Goal: Information Seeking & Learning: Find specific fact

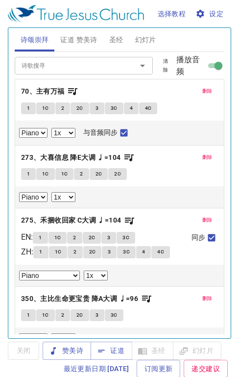
select select "1"
click at [202, 89] on span "删除" at bounding box center [207, 91] width 10 height 9
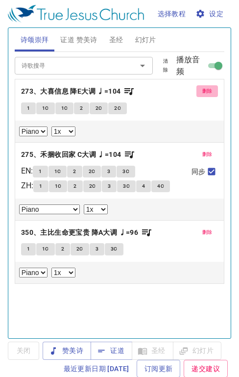
click at [197, 89] on button "删除" at bounding box center [208, 91] width 22 height 12
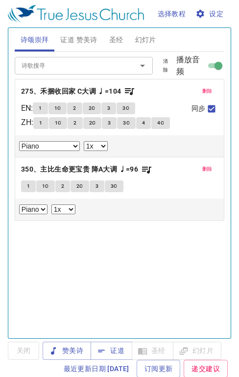
click at [197, 89] on button "删除" at bounding box center [208, 91] width 22 height 12
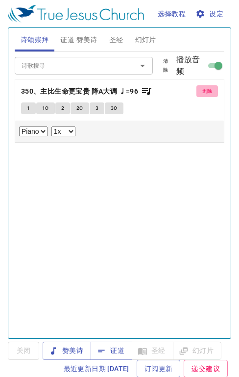
click at [197, 89] on button "删除" at bounding box center [208, 91] width 22 height 12
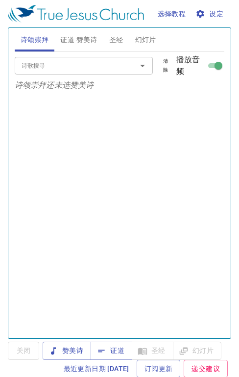
drag, startPoint x: 79, startPoint y: 43, endPoint x: 88, endPoint y: 76, distance: 33.9
click at [84, 59] on div "诗颂崇拜 证道 赞美诗 圣经 幻灯片 诗歌搜寻 诗歌搜寻 清除 播放音频 诗颂崇拜还未选赞美诗 诗歌搜寻 诗歌搜寻 清除 播放音频 删除 90、数算恩典 1 …" at bounding box center [120, 179] width 218 height 310
click at [122, 346] on span "证道" at bounding box center [112, 351] width 26 height 12
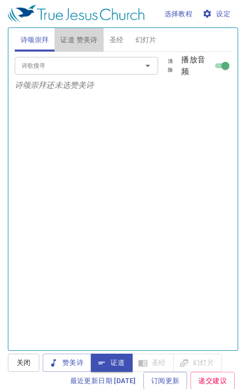
click at [82, 38] on span "证道 赞美诗" at bounding box center [78, 40] width 37 height 12
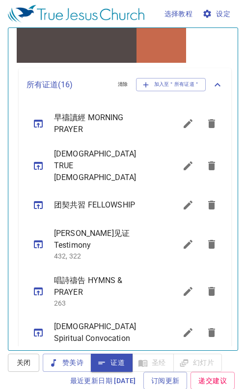
scroll to position [277, 0]
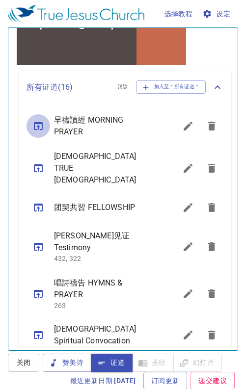
click at [37, 126] on icon "sermon lineup list" at bounding box center [38, 126] width 12 height 12
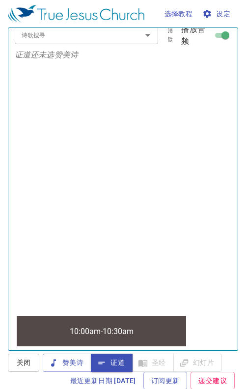
scroll to position [0, 0]
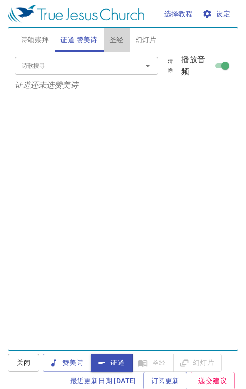
click at [121, 41] on span "圣经" at bounding box center [116, 40] width 14 height 12
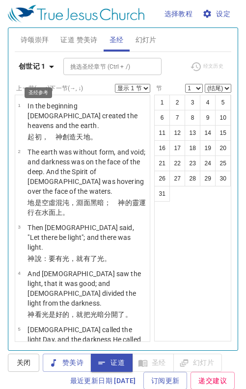
click at [52, 66] on icon "button" at bounding box center [51, 67] width 5 height 2
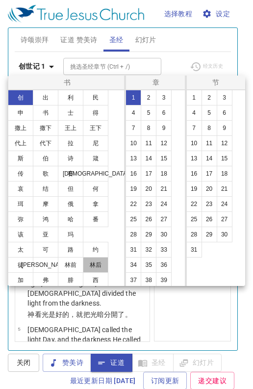
click at [88, 264] on button "林后" at bounding box center [95, 265] width 25 height 16
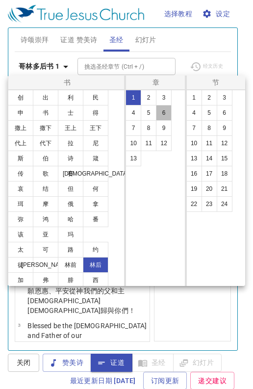
click at [163, 109] on button "6" at bounding box center [164, 113] width 16 height 16
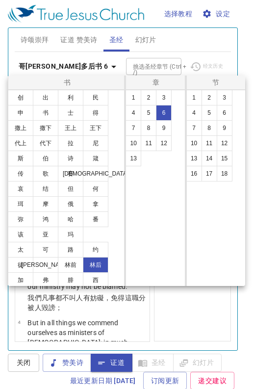
click at [191, 102] on button "1" at bounding box center [194, 98] width 16 height 16
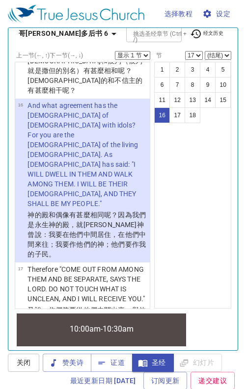
scroll to position [44, 0]
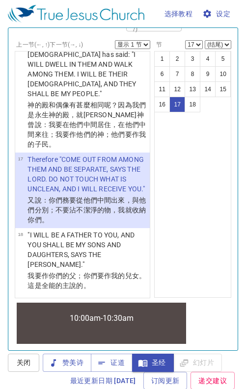
select select "18"
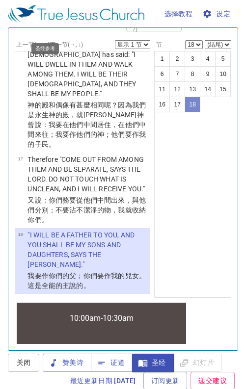
click at [191, 102] on button "18" at bounding box center [192, 105] width 16 height 16
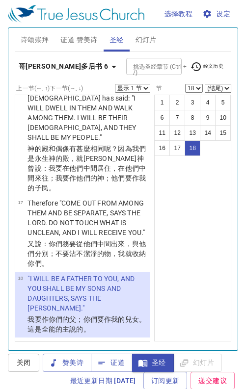
click at [82, 40] on span "证道 赞美诗" at bounding box center [78, 40] width 37 height 12
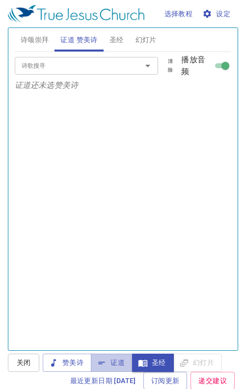
click at [117, 365] on span "证道" at bounding box center [112, 362] width 26 height 12
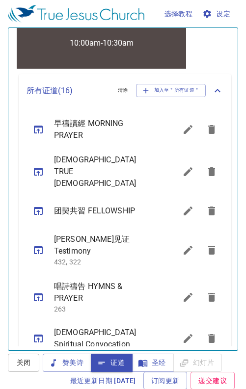
scroll to position [322, 0]
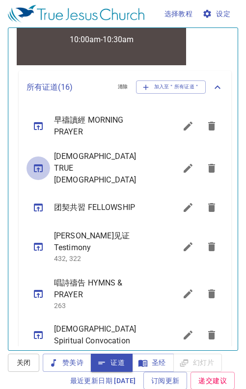
click at [36, 162] on icon "sermon lineup list" at bounding box center [38, 168] width 12 height 12
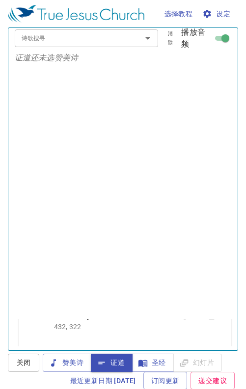
scroll to position [0, 0]
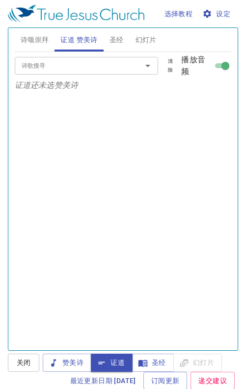
click at [38, 41] on span "诗颂崇拜" at bounding box center [35, 40] width 28 height 12
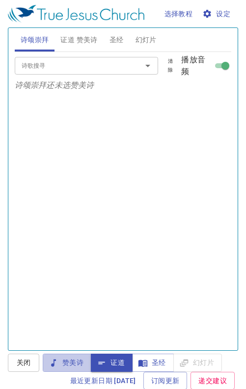
click at [75, 364] on span "赞美诗" at bounding box center [66, 362] width 33 height 12
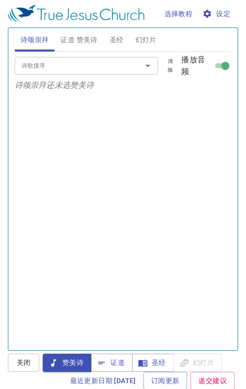
click at [24, 67] on input "诗歌搜寻" at bounding box center [72, 65] width 108 height 11
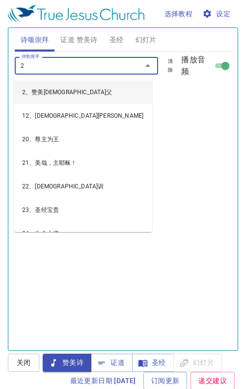
type input "20"
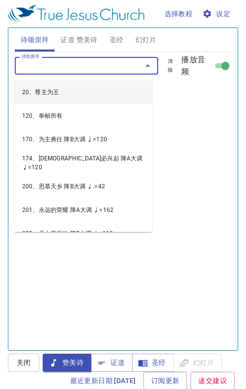
select select "1"
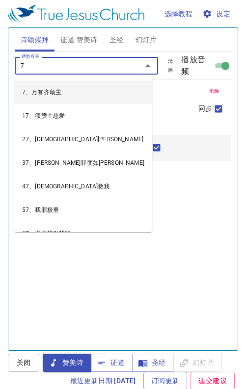
type input "74"
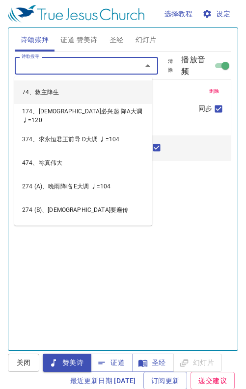
select select "1"
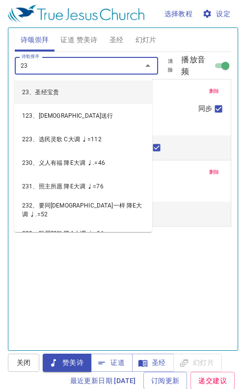
type input "237"
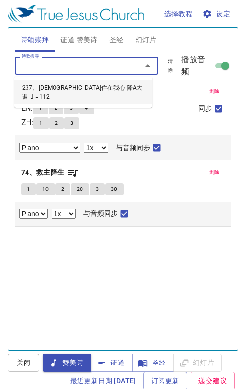
select select "1"
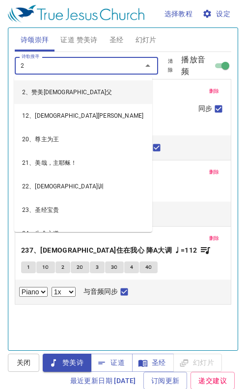
type input "21"
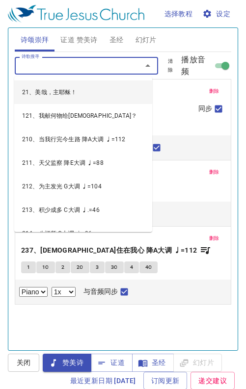
select select "1"
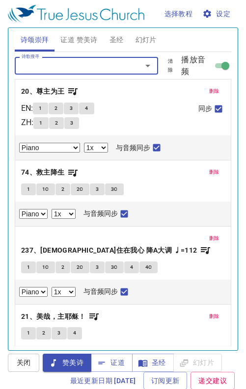
click at [77, 42] on span "证道 赞美诗" at bounding box center [78, 40] width 37 height 12
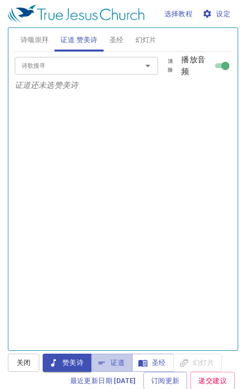
click at [117, 361] on span "证道" at bounding box center [112, 362] width 26 height 12
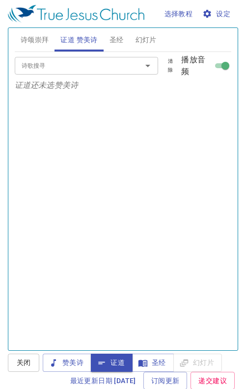
click at [41, 43] on span "诗颂崇拜" at bounding box center [35, 40] width 28 height 12
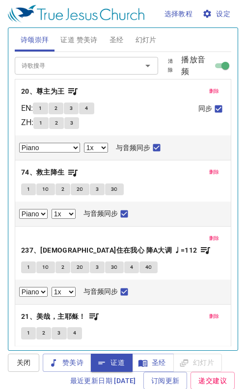
click at [74, 365] on span "赞美诗" at bounding box center [66, 362] width 33 height 12
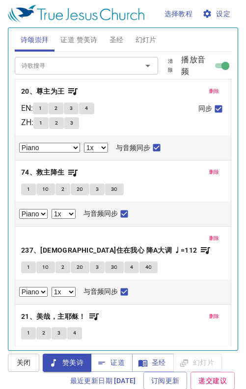
click at [42, 125] on span "1" at bounding box center [40, 123] width 3 height 9
checkbox input "false"
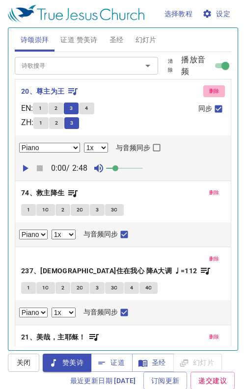
click at [209, 93] on span "删除" at bounding box center [214, 91] width 10 height 9
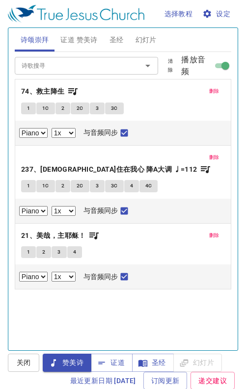
click at [49, 84] on div "删除 74、救主降生 1 1C 2 2C 3 3C Piano 0.6x 0.7x 0.8x 0.9x 1x 1.1x 1.2x 1.3x 1.4x 1.5x…" at bounding box center [122, 112] width 215 height 66
click at [48, 86] on b "74、救主降生" at bounding box center [43, 91] width 44 height 12
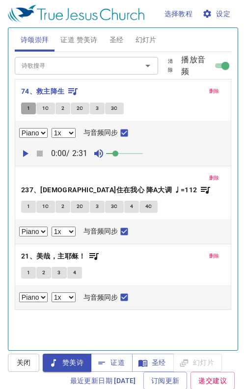
click at [32, 102] on button "1" at bounding box center [28, 108] width 15 height 12
checkbox input "false"
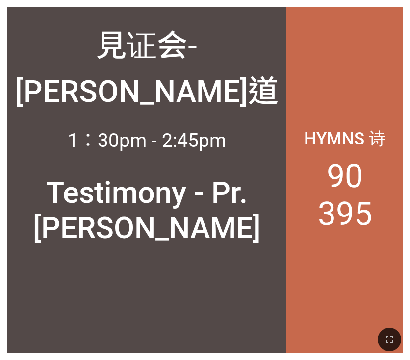
click at [391, 314] on icon "button" at bounding box center [389, 339] width 7 height 7
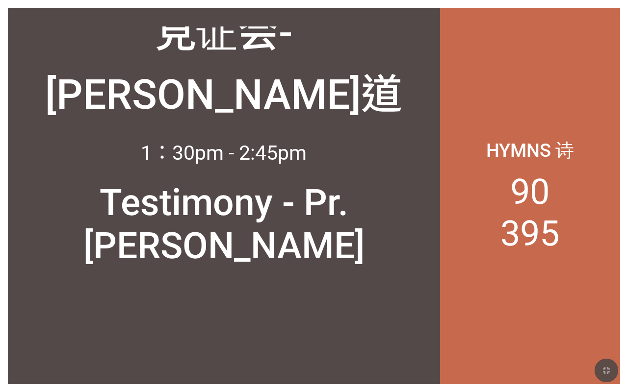
click at [392, 314] on icon "button" at bounding box center [606, 371] width 12 height 12
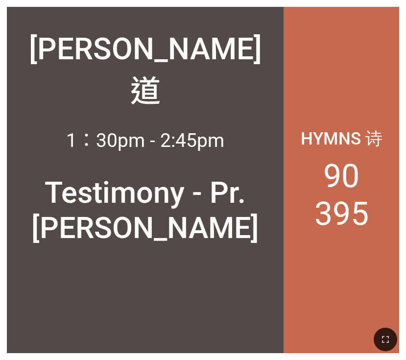
click at [387, 314] on icon "button" at bounding box center [386, 340] width 12 height 12
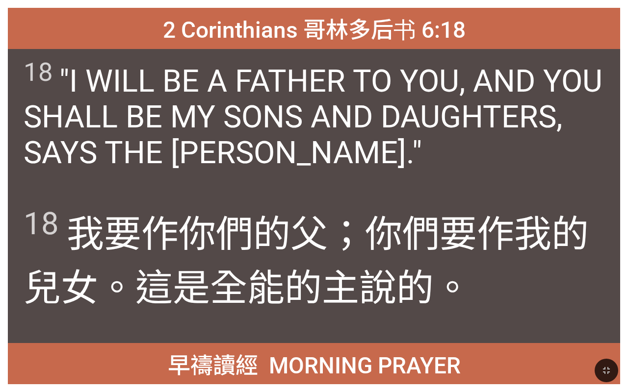
click at [603, 372] on icon "button" at bounding box center [606, 370] width 7 height 7
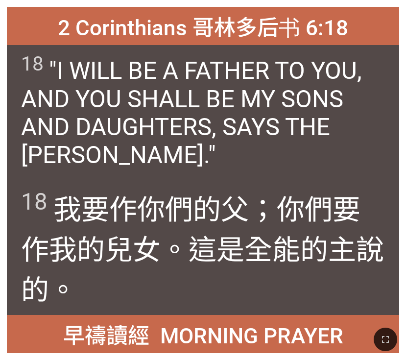
click at [381, 337] on icon "button" at bounding box center [386, 340] width 12 height 12
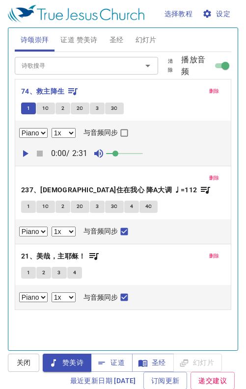
select select "1"
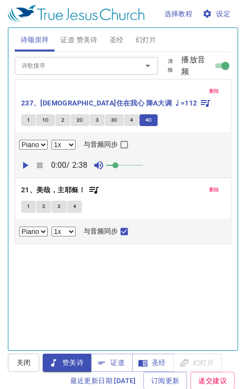
select select "1"
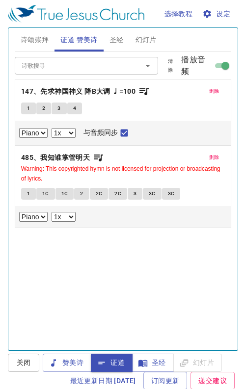
select select "1"
click at [27, 106] on span "1" at bounding box center [28, 108] width 3 height 9
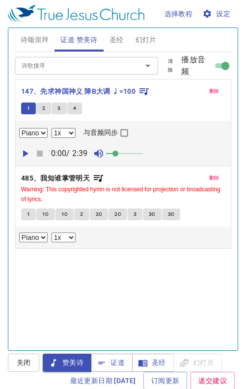
drag, startPoint x: 19, startPoint y: 108, endPoint x: 49, endPoint y: 101, distance: 30.3
click at [42, 106] on div "删除 147、先求神国神义 降B大调 ♩=100 1 2 3 4 Piano 0.6x 0.7x 0.8x 0.9x 1x 1.1x 1.2x 1.3x 1.…" at bounding box center [123, 164] width 216 height 170
checkbox input "false"
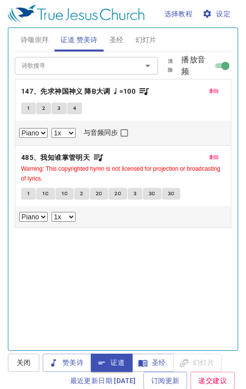
select select "1"
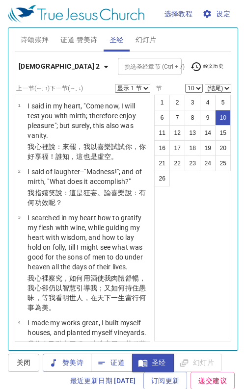
select select "10"
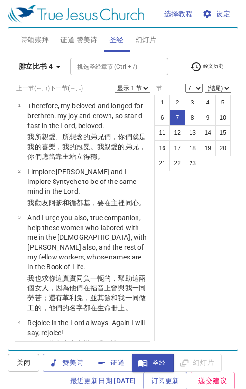
select select "7"
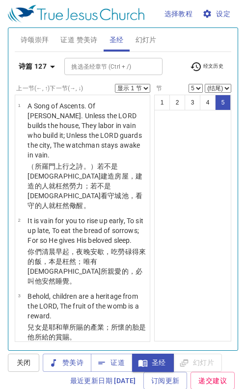
select select "5"
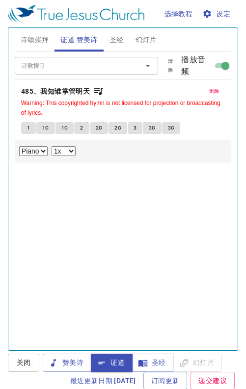
select select "1"
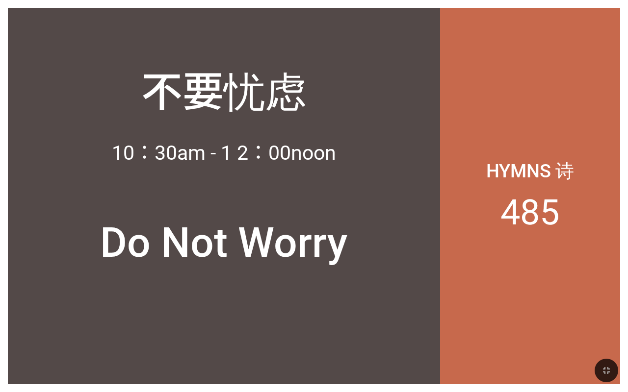
click at [602, 369] on icon "button" at bounding box center [606, 371] width 12 height 12
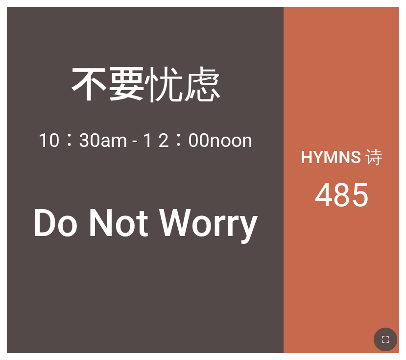
click at [377, 339] on button "button" at bounding box center [386, 340] width 24 height 24
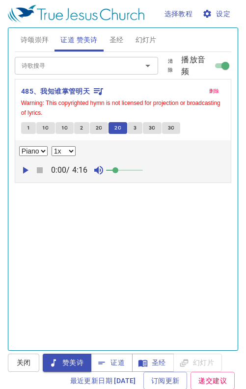
select select "1"
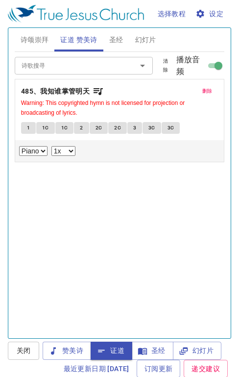
select select "1"
